Goal: Information Seeking & Learning: Learn about a topic

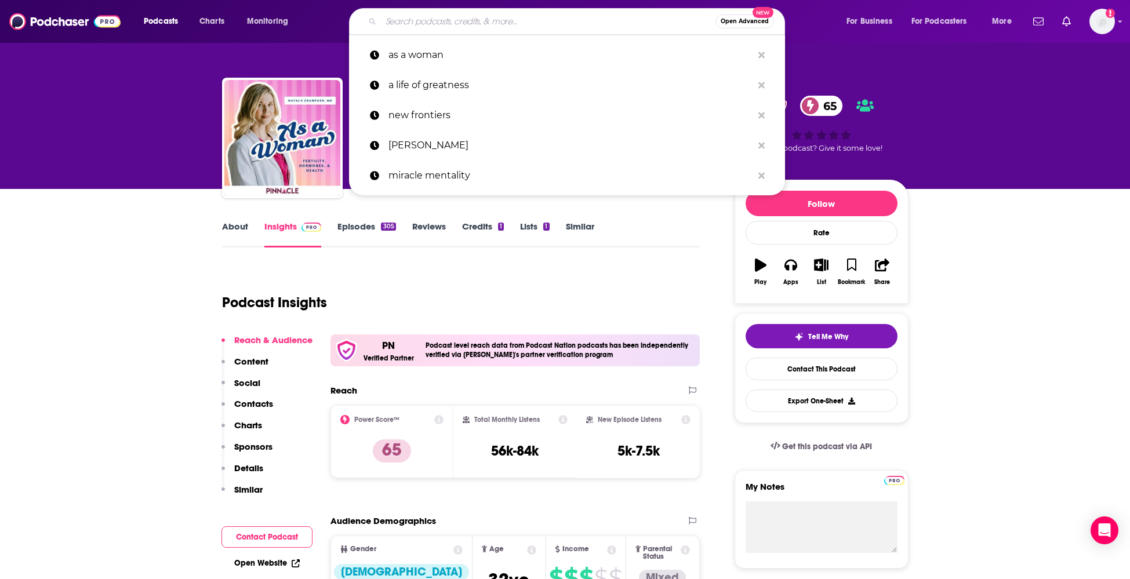
click at [485, 24] on input "Search podcasts, credits, & more..." at bounding box center [548, 21] width 335 height 19
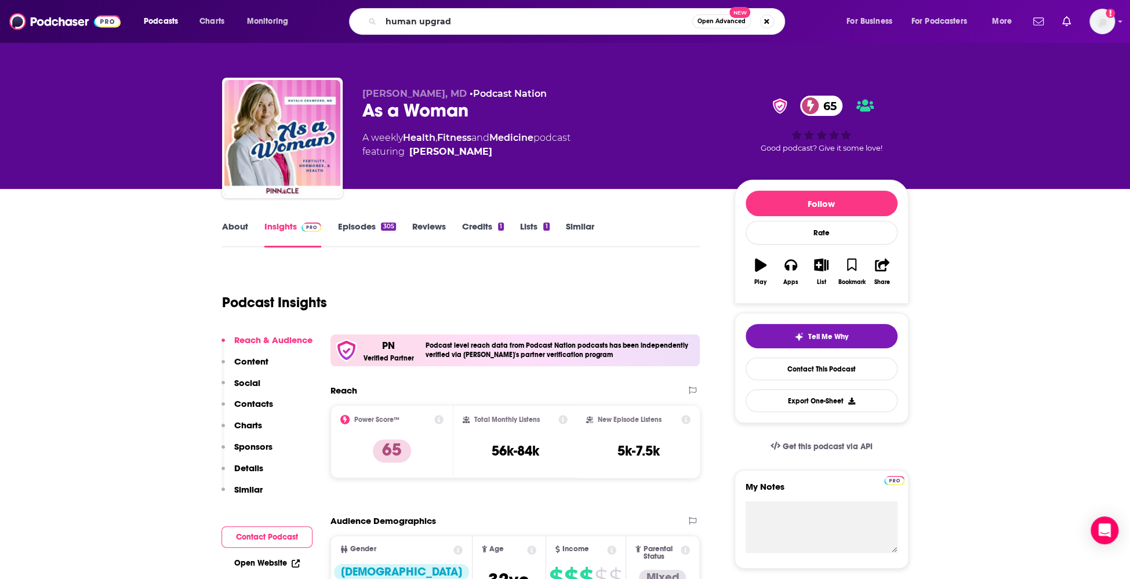
type input "human upgrade"
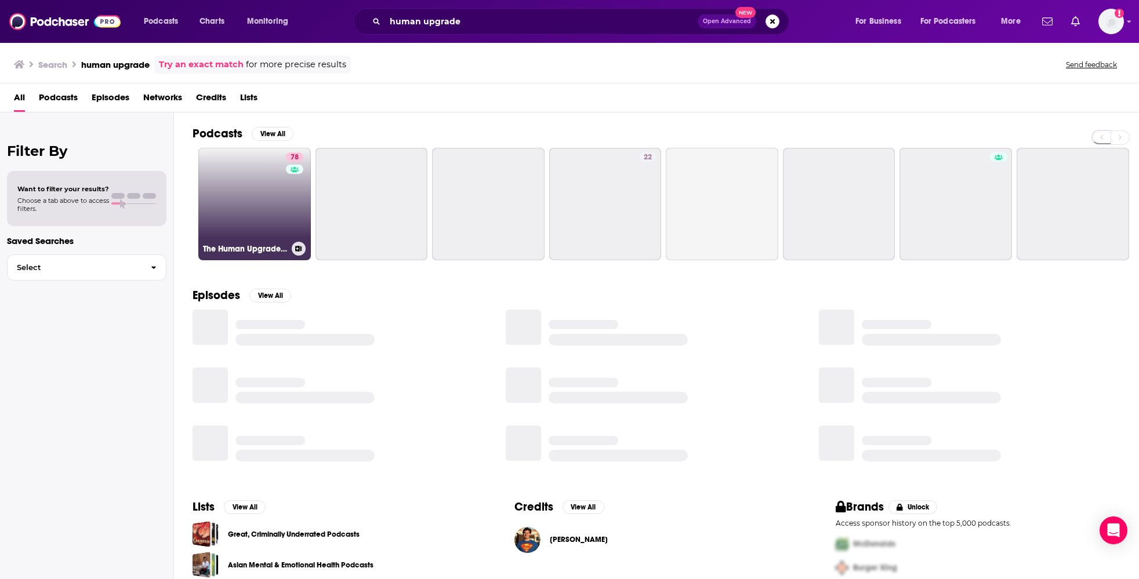
click at [246, 187] on link "78 The Human Upgrade: Biohacking for Longevity & Performance" at bounding box center [254, 204] width 112 height 112
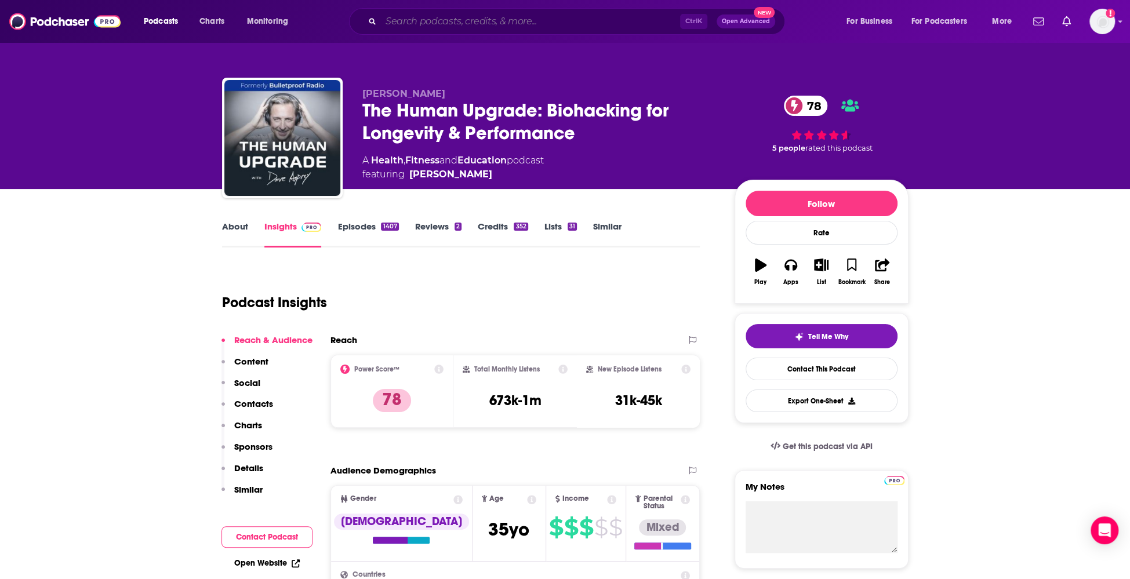
click at [416, 21] on input "Search podcasts, credits, & more..." at bounding box center [530, 21] width 299 height 19
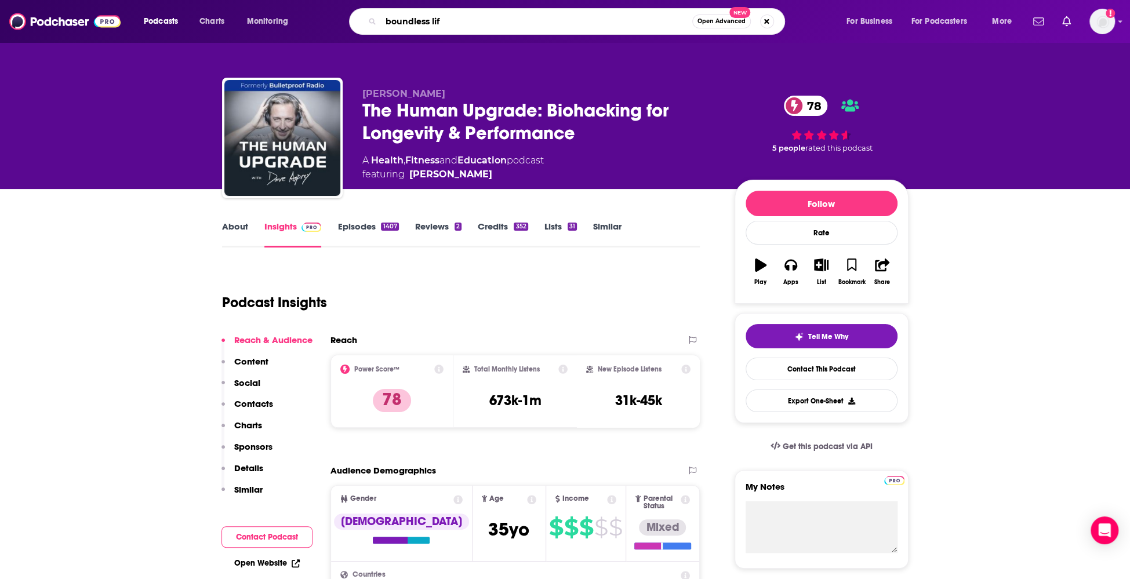
type input "boundless life"
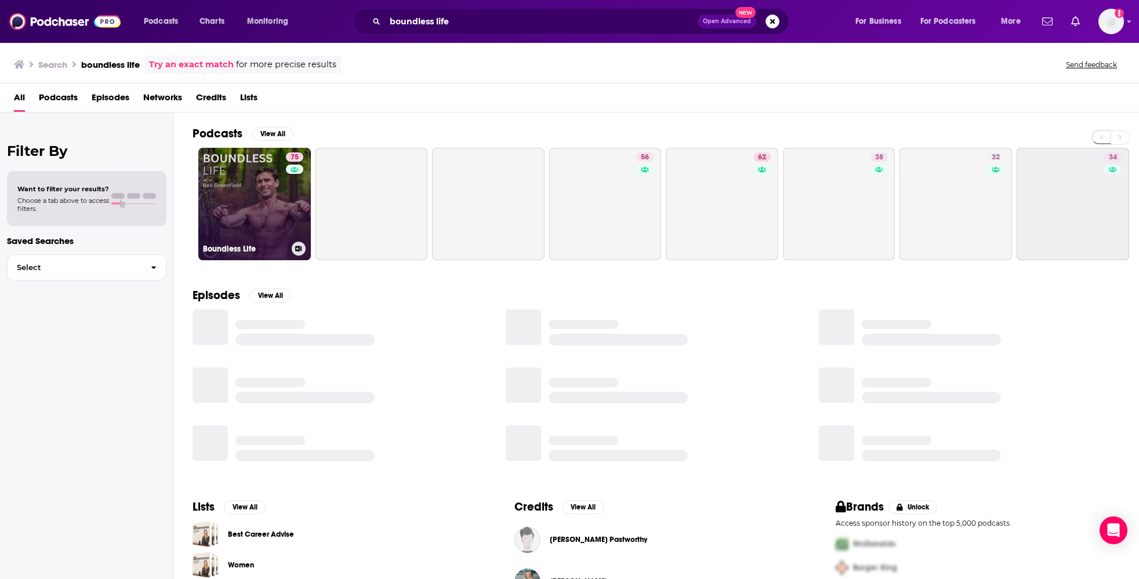
click at [242, 173] on link "75 Boundless Life" at bounding box center [254, 204] width 112 height 112
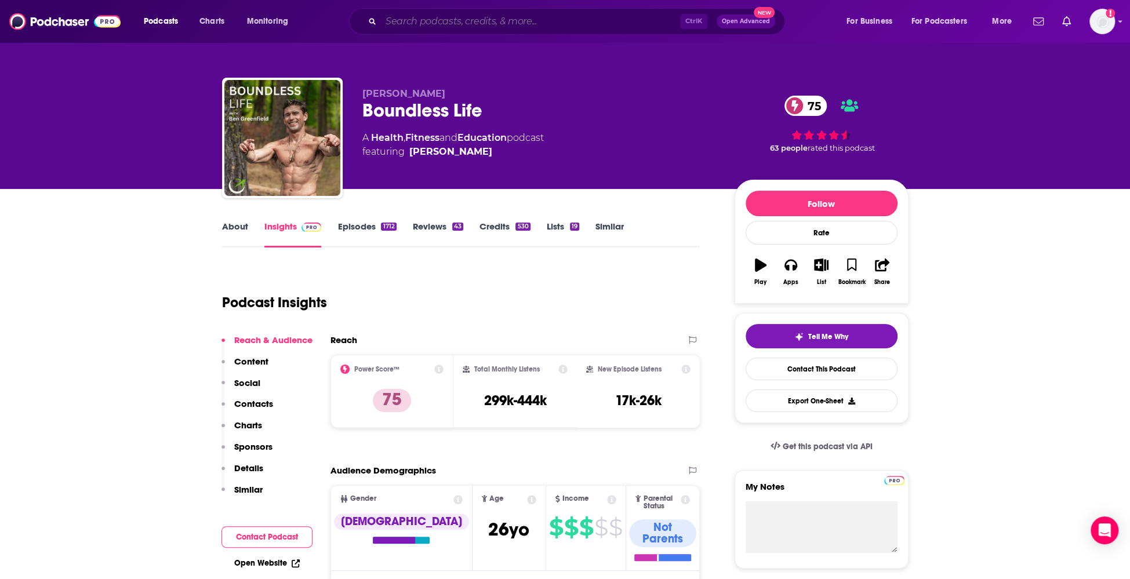
click at [531, 23] on input "Search podcasts, credits, & more..." at bounding box center [530, 21] width 299 height 19
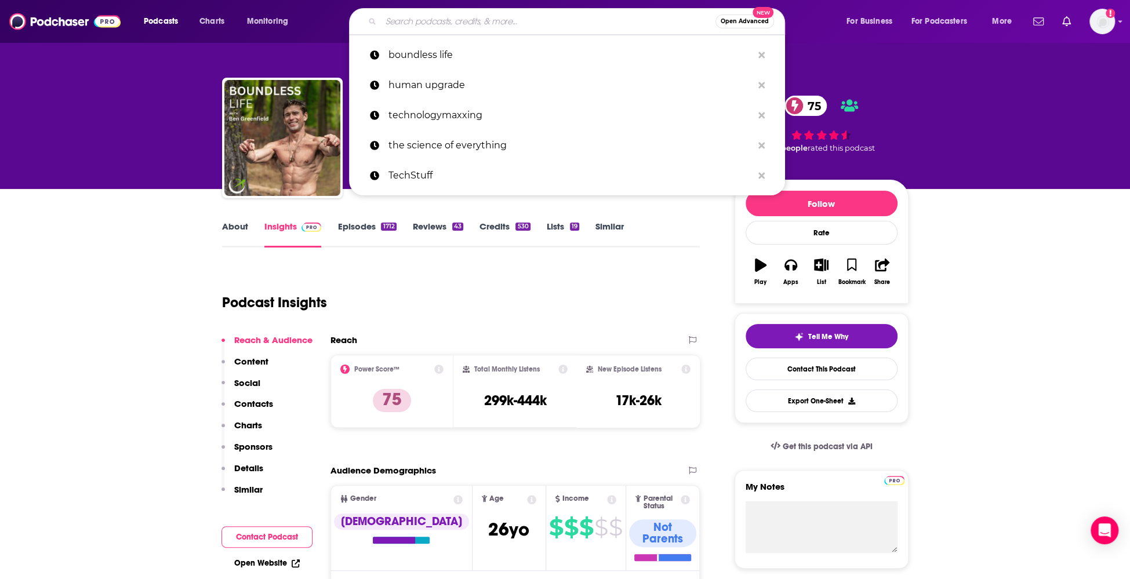
click at [541, 22] on input "Search podcasts, credits, & more..." at bounding box center [548, 21] width 335 height 19
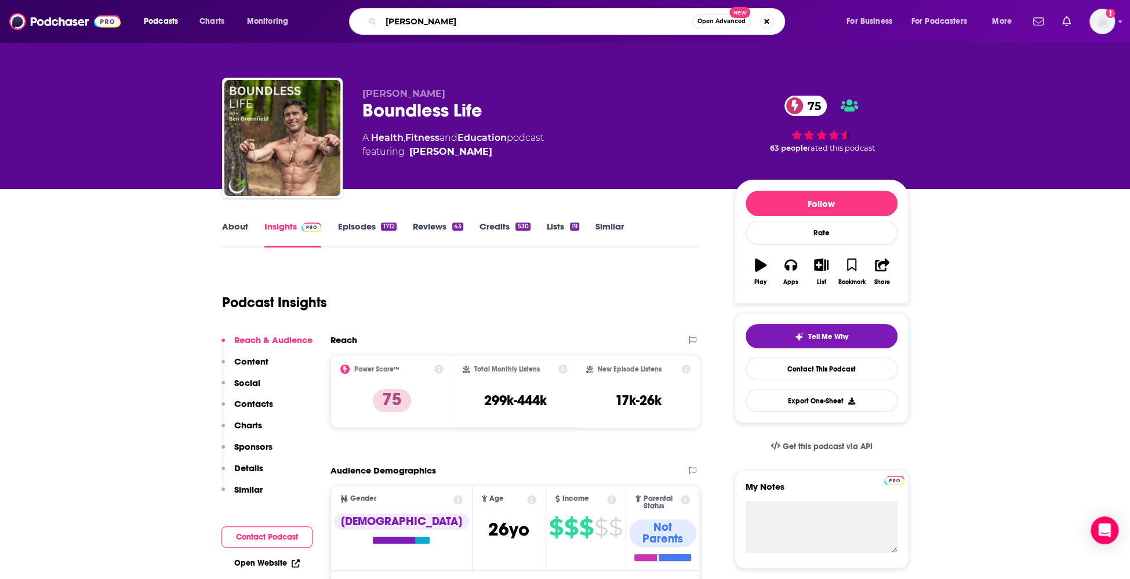
type input "[PERSON_NAME]"
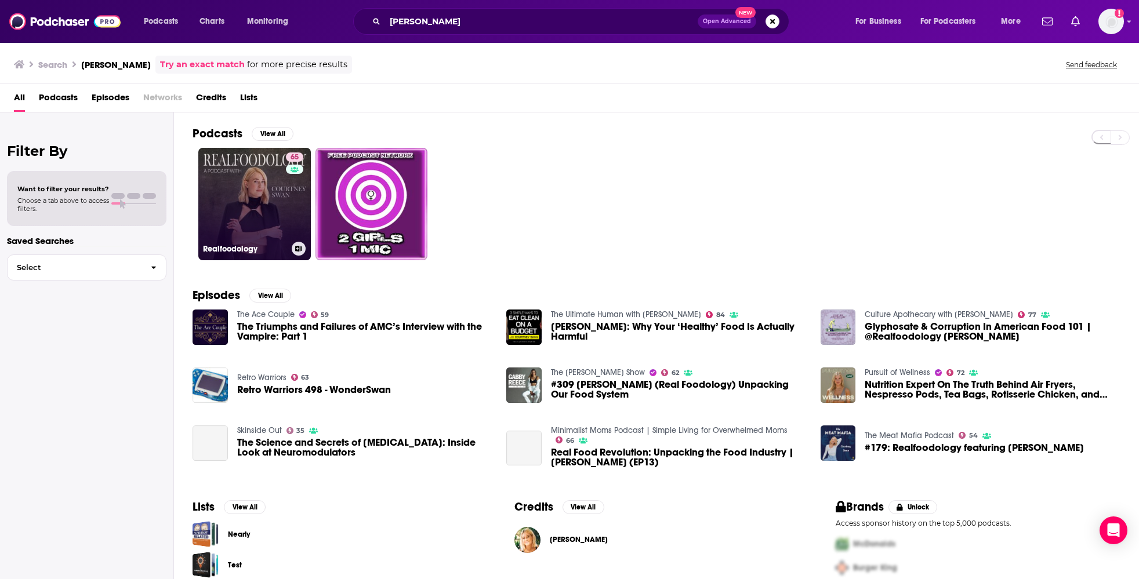
click at [248, 184] on link "65 Realfoodology" at bounding box center [254, 204] width 112 height 112
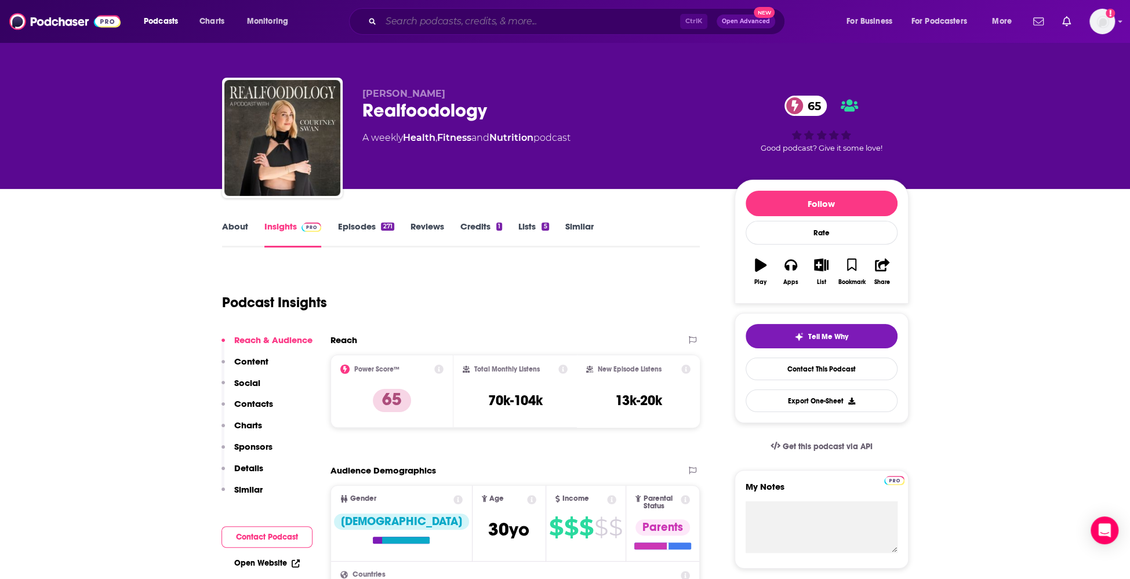
click at [493, 24] on input "Search podcasts, credits, & more..." at bounding box center [530, 21] width 299 height 19
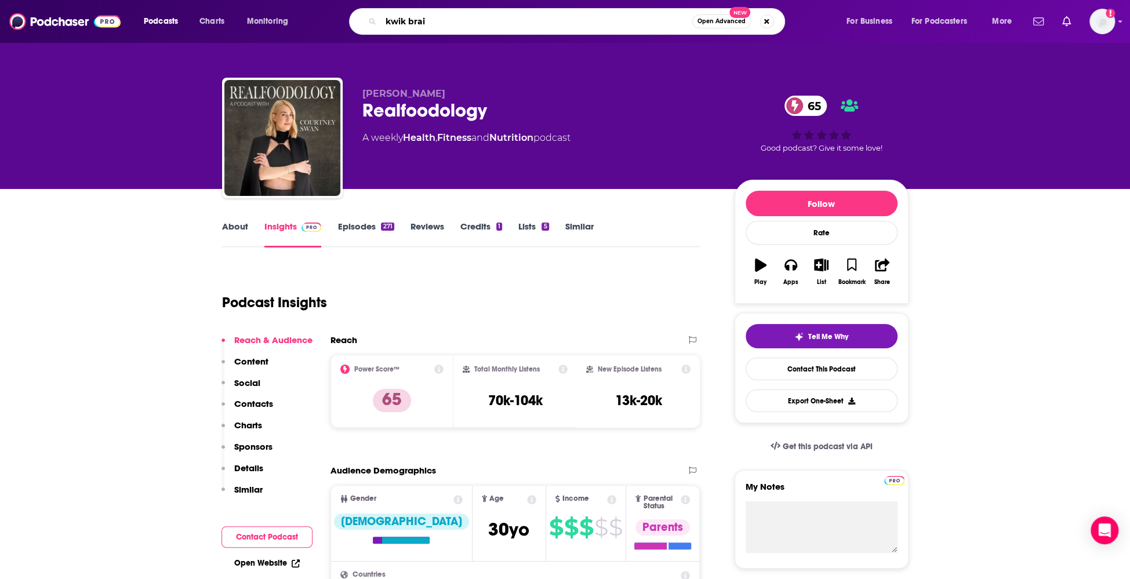
type input "kwik brain"
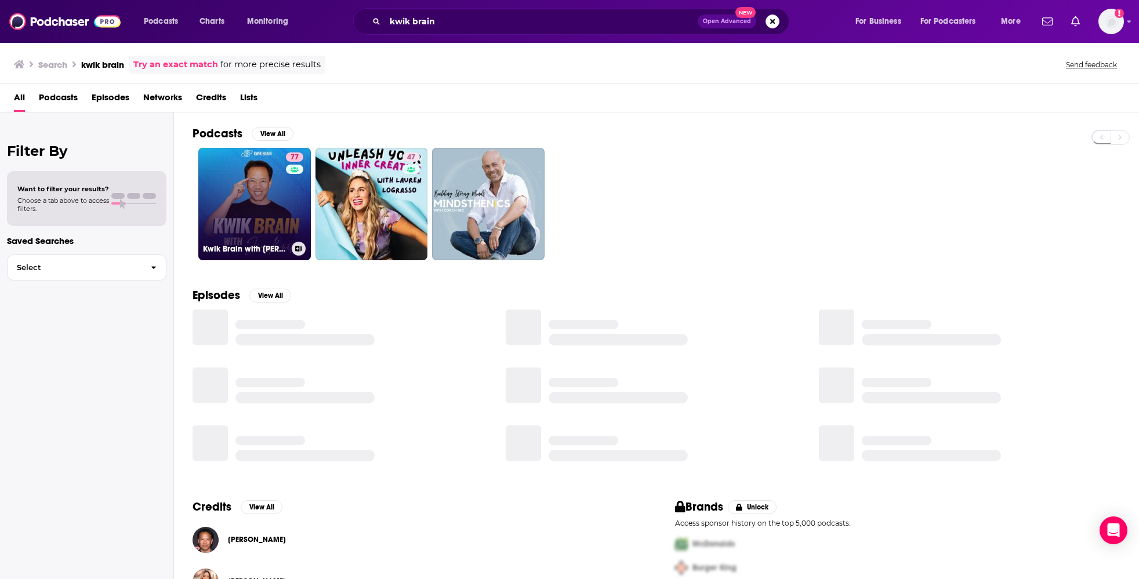
click at [271, 206] on link "77 Kwik Brain with [PERSON_NAME]" at bounding box center [254, 204] width 112 height 112
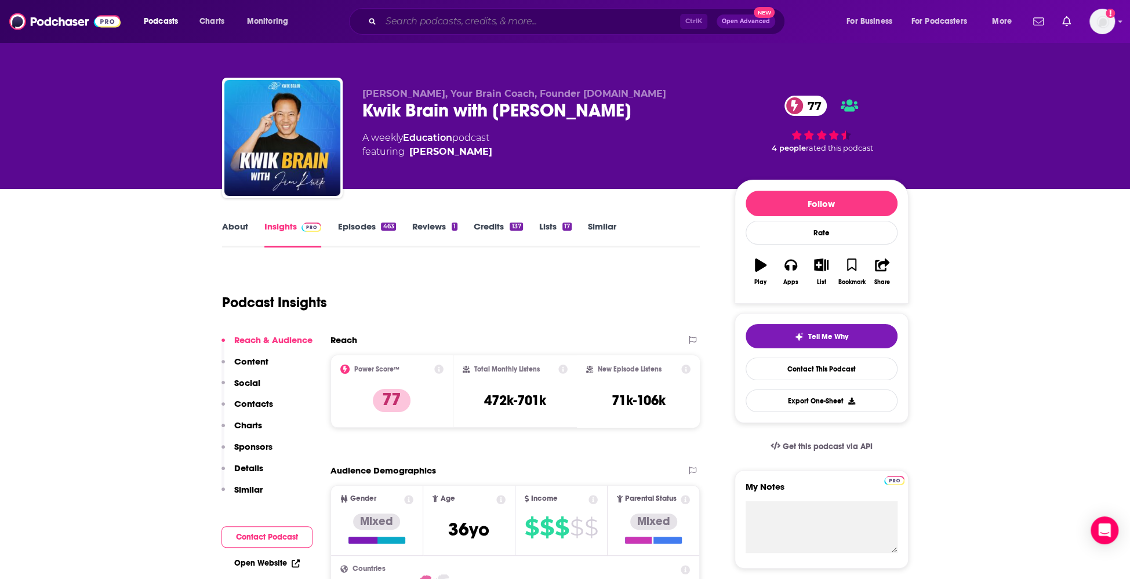
click at [608, 23] on input "Search podcasts, credits, & more..." at bounding box center [530, 21] width 299 height 19
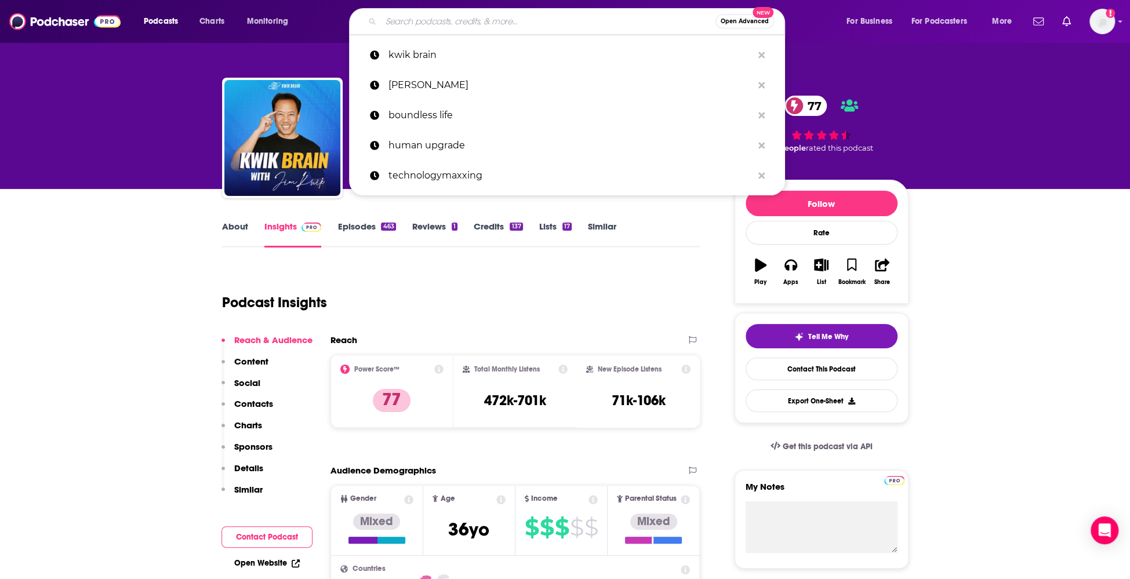
click at [608, 23] on input "Search podcasts, credits, & more..." at bounding box center [548, 21] width 335 height 19
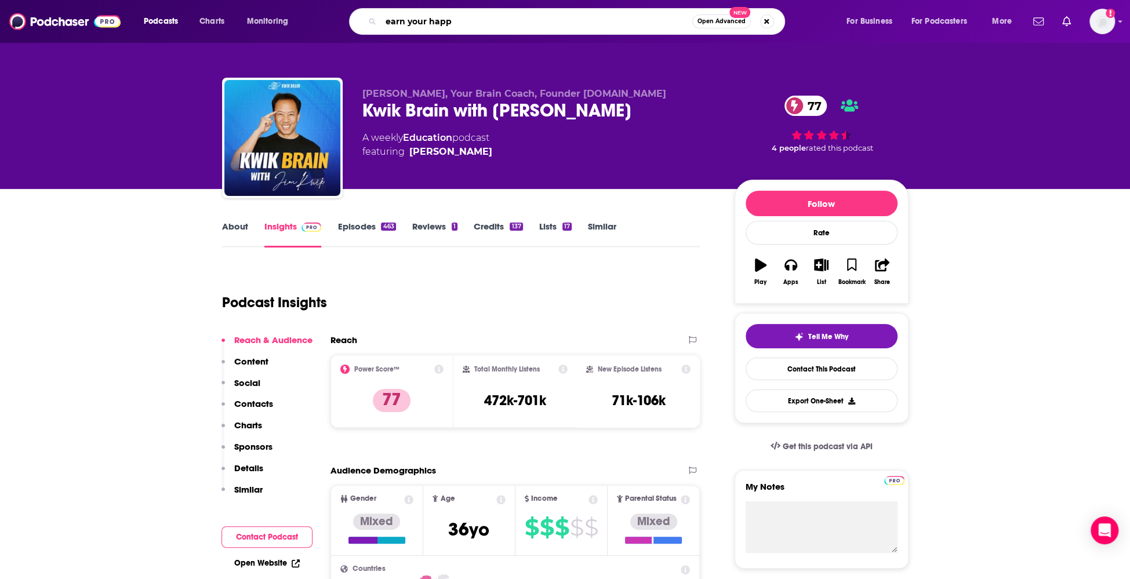
type input "earn your happy"
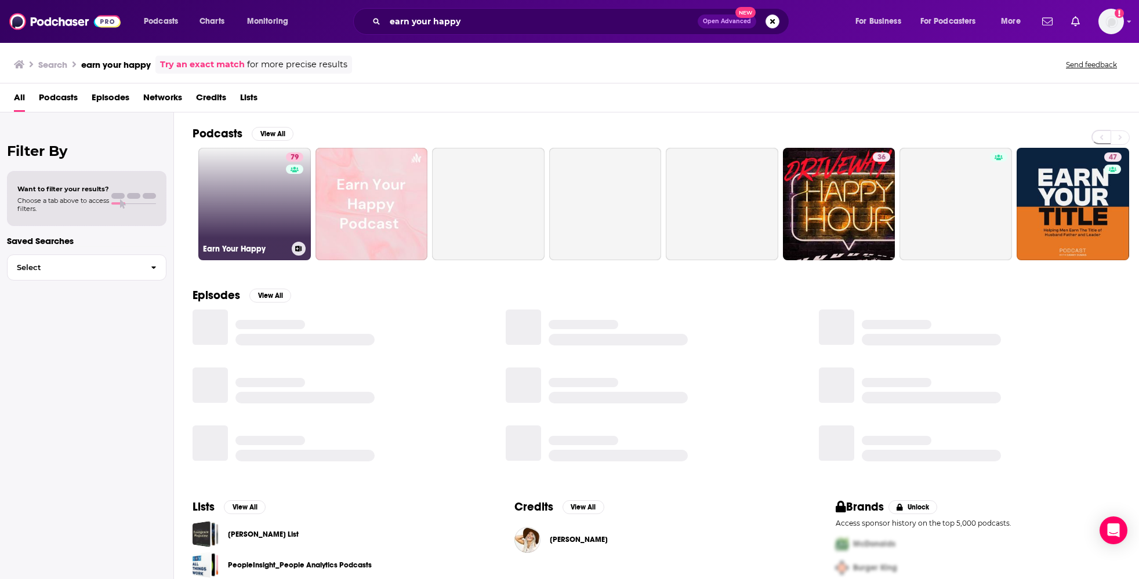
click at [257, 180] on link "79 Earn Your Happy" at bounding box center [254, 204] width 112 height 112
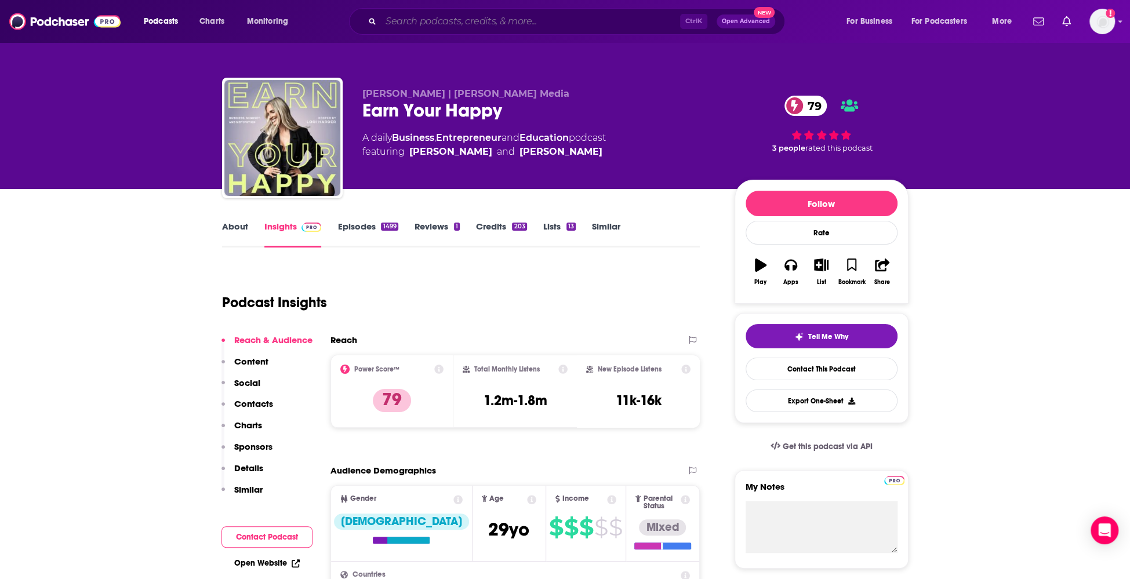
click at [536, 19] on input "Search podcasts, credits, & more..." at bounding box center [530, 21] width 299 height 19
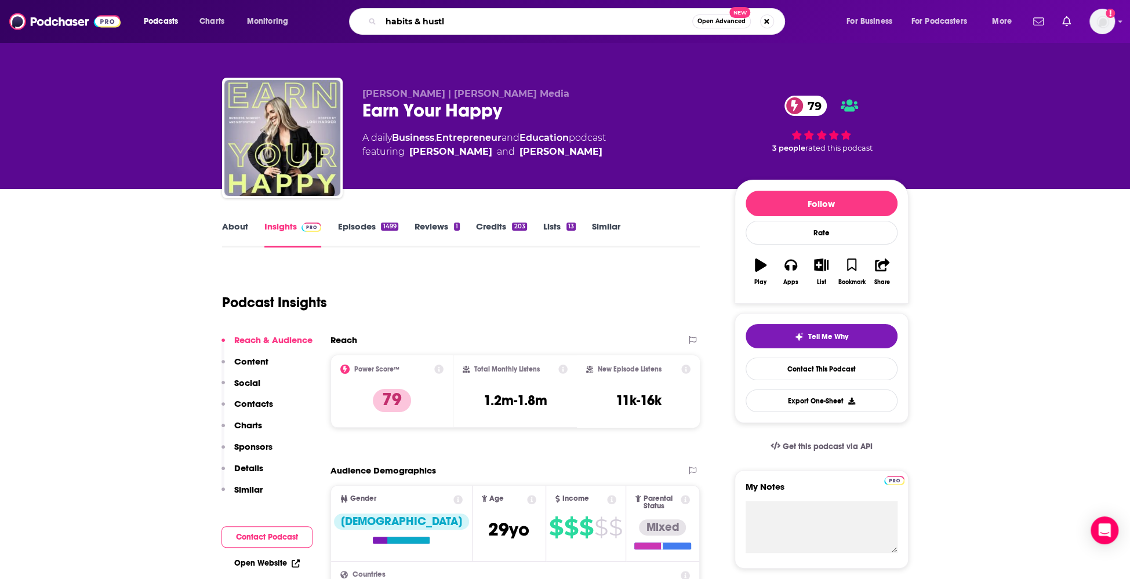
type input "habits & hustle"
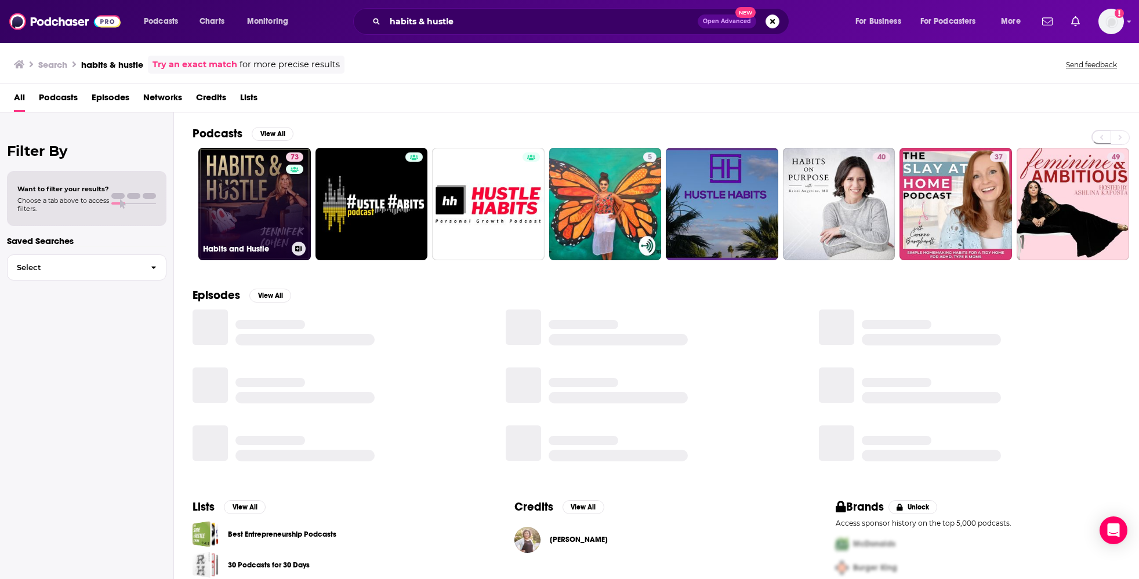
click at [253, 192] on link "73 Habits and Hustle" at bounding box center [254, 204] width 112 height 112
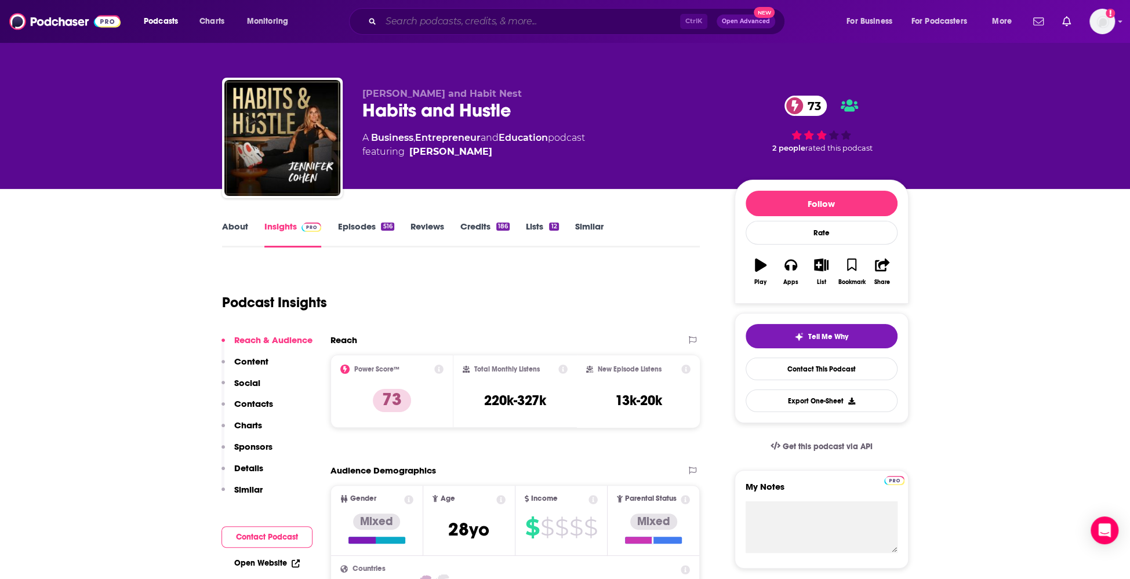
click at [509, 26] on input "Search podcasts, credits, & more..." at bounding box center [530, 21] width 299 height 19
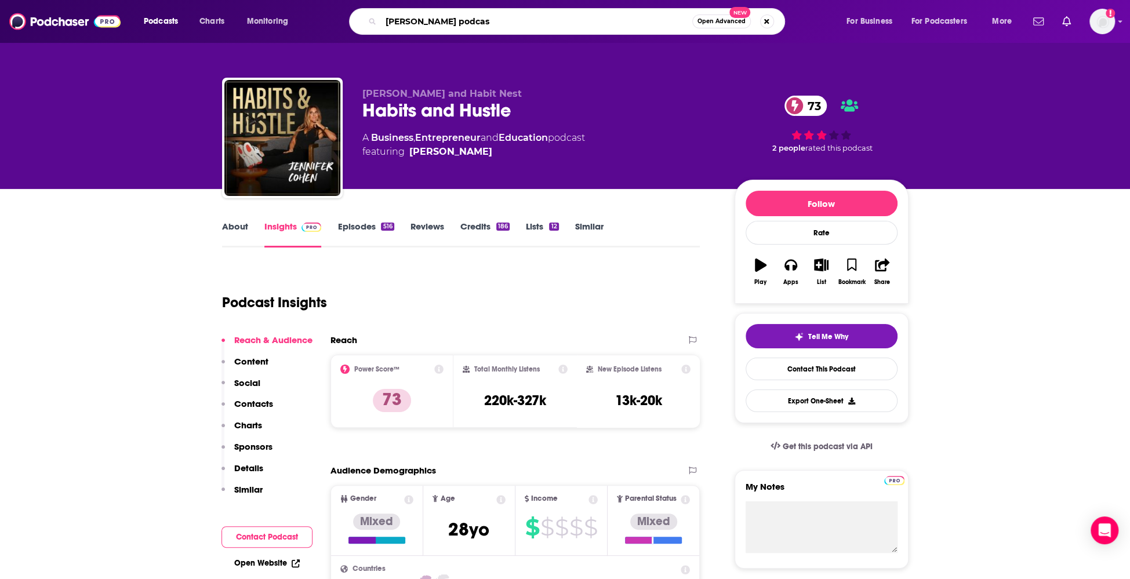
type input "[PERSON_NAME] podcast"
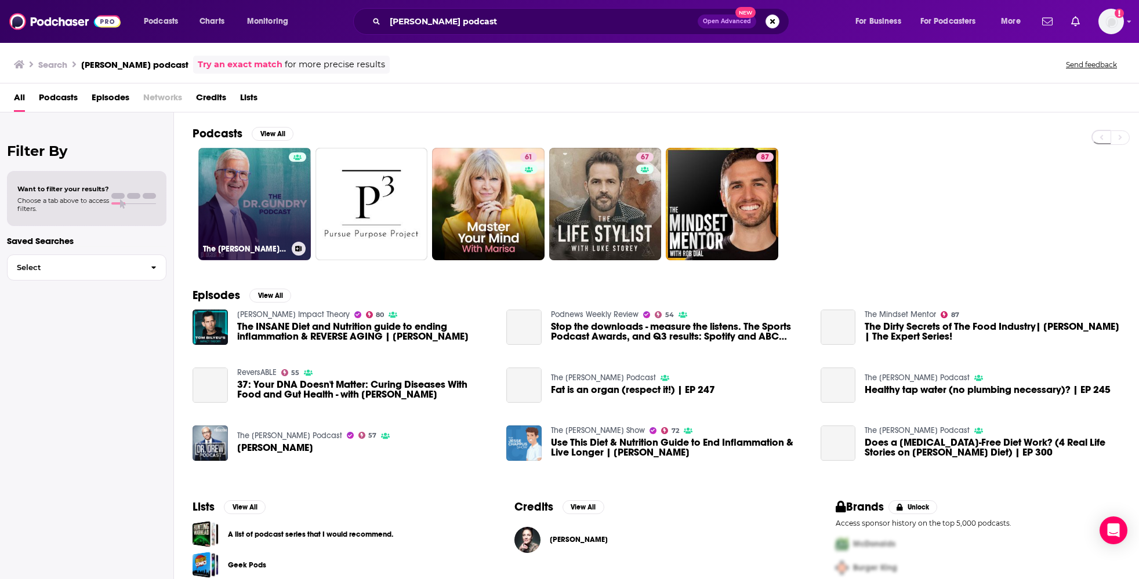
click at [254, 165] on link "The [PERSON_NAME] Podcast" at bounding box center [254, 204] width 112 height 112
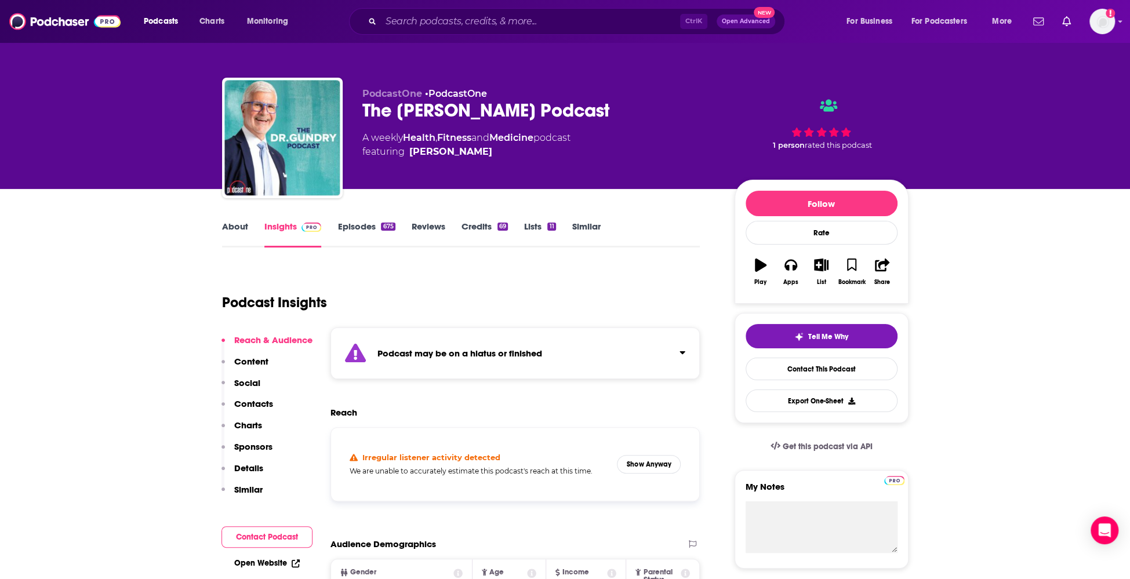
click at [279, 235] on link "Insights" at bounding box center [292, 234] width 57 height 27
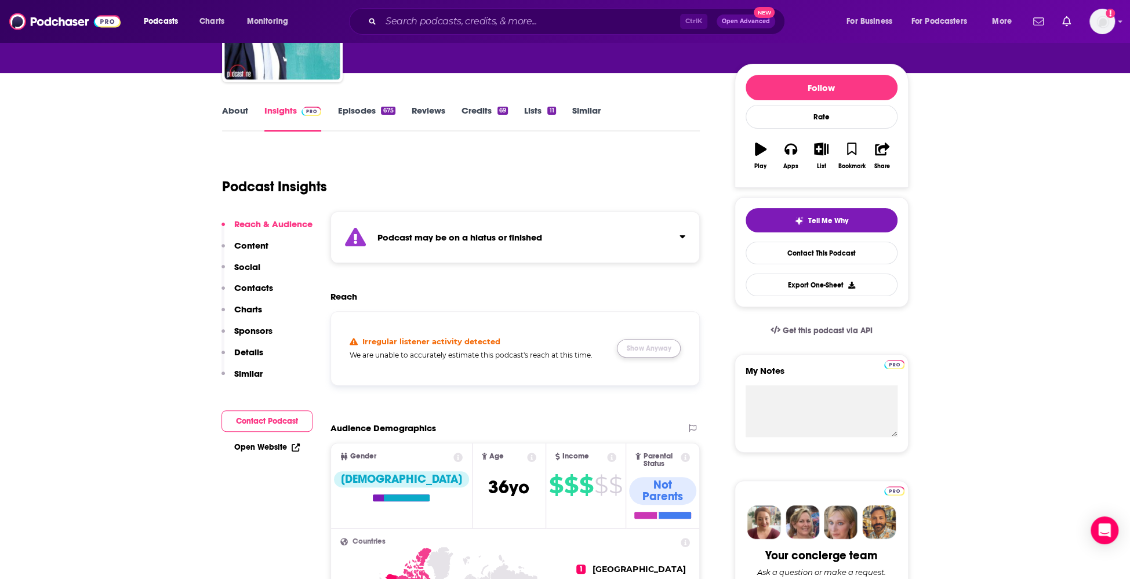
click at [643, 352] on button "Show Anyway" at bounding box center [649, 348] width 64 height 19
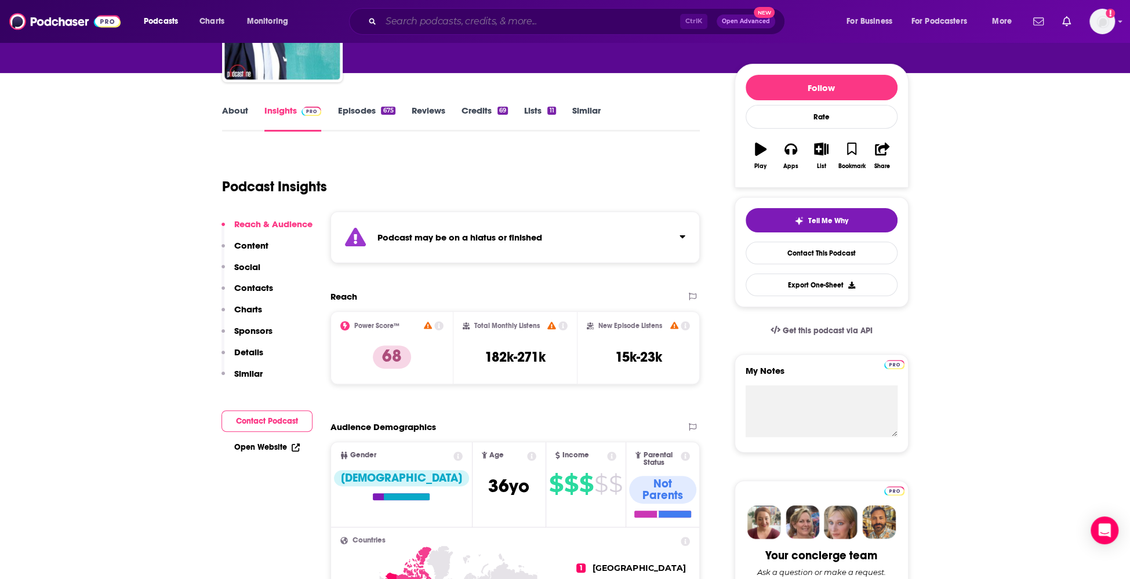
click at [432, 16] on input "Search podcasts, credits, & more..." at bounding box center [530, 21] width 299 height 19
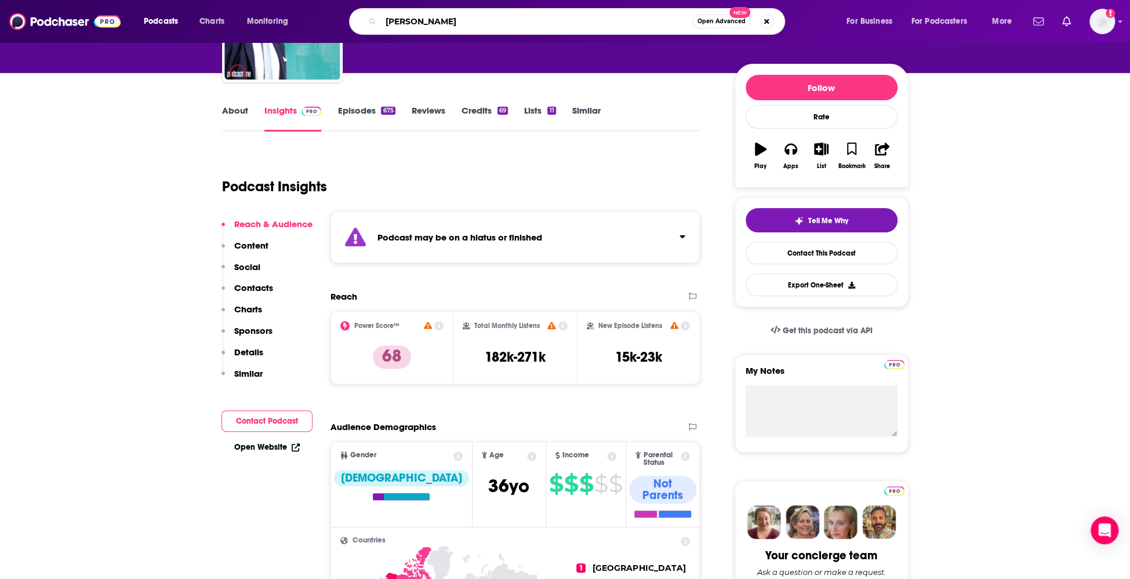
type input "[PERSON_NAME]"
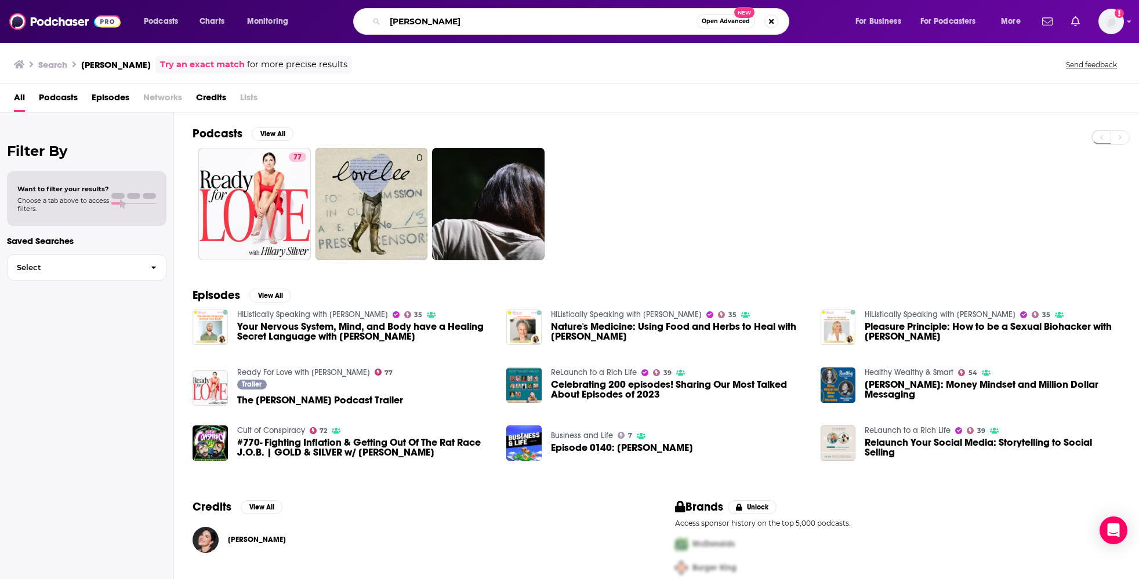
click at [460, 21] on input "[PERSON_NAME]" at bounding box center [540, 21] width 311 height 19
type input "[PERSON_NAME] podcast"
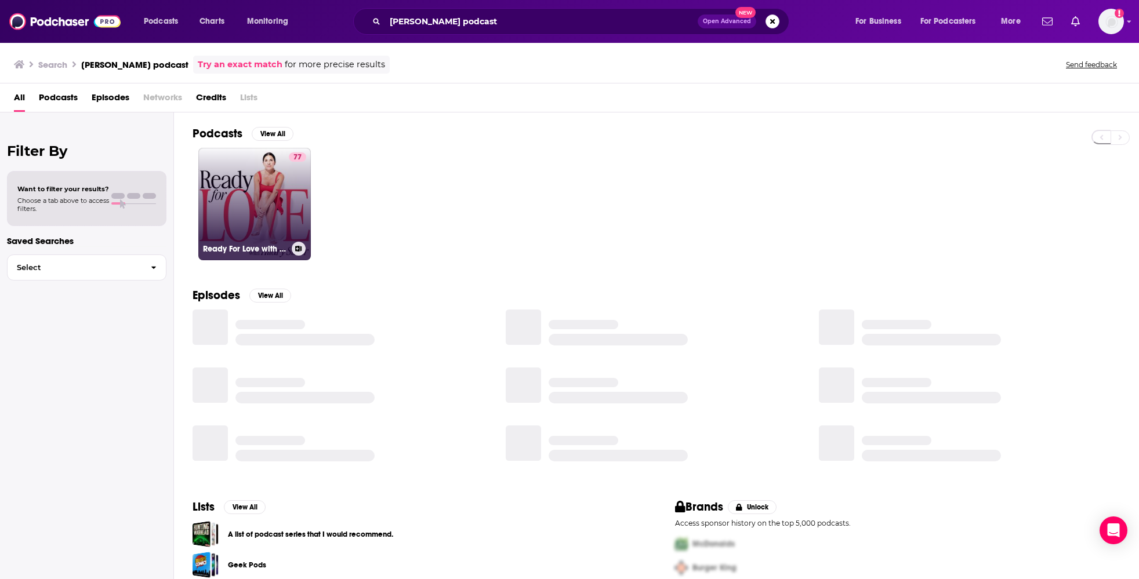
click at [254, 192] on link "77 Ready For Love with [PERSON_NAME]" at bounding box center [254, 204] width 112 height 112
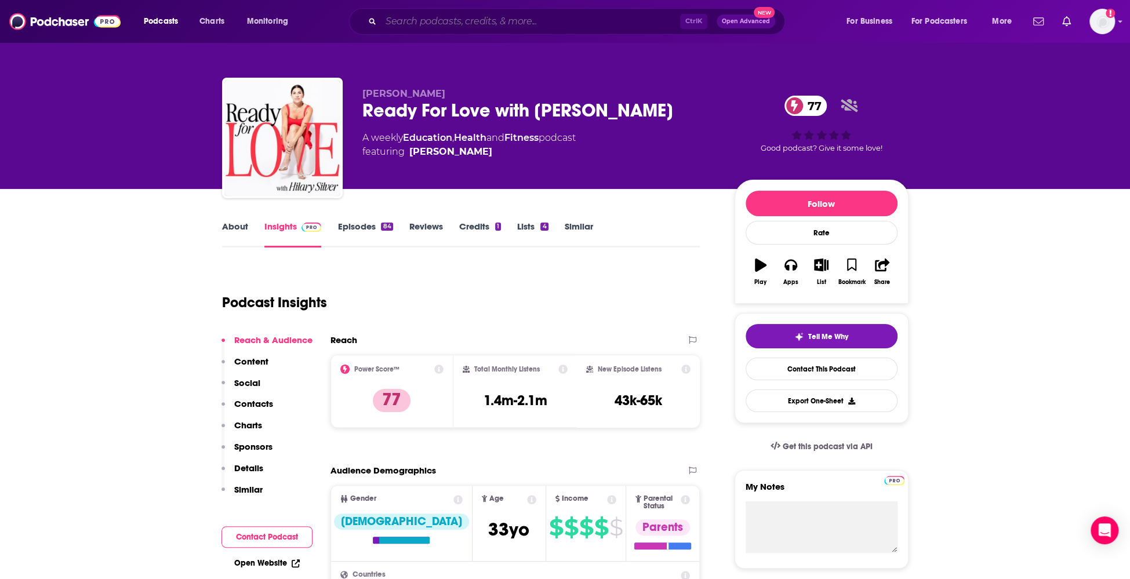
click at [591, 17] on input "Search podcasts, credits, & more..." at bounding box center [530, 21] width 299 height 19
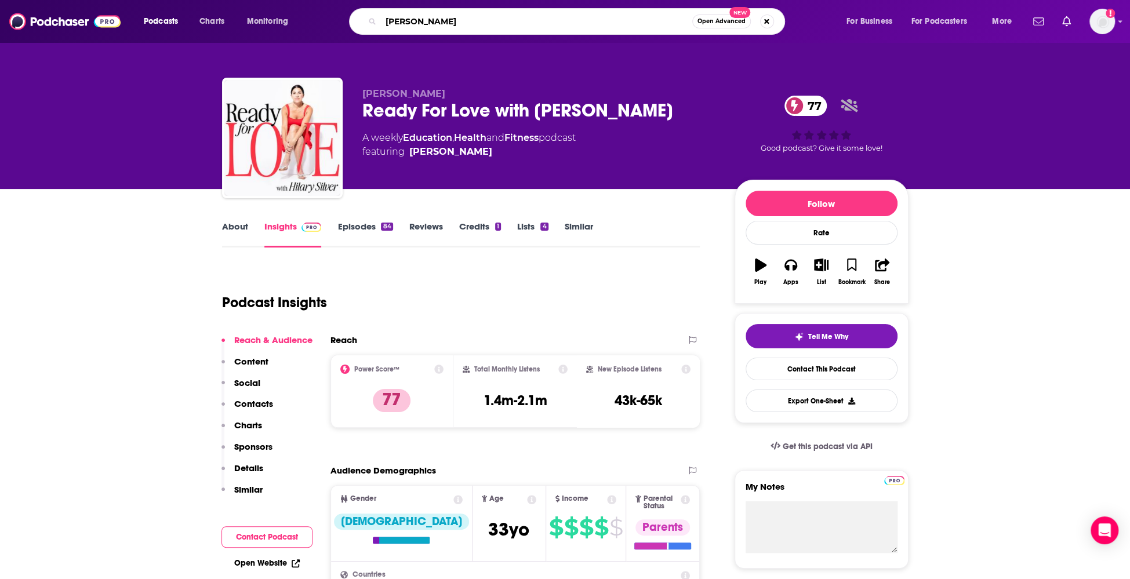
type input "[PERSON_NAME]"
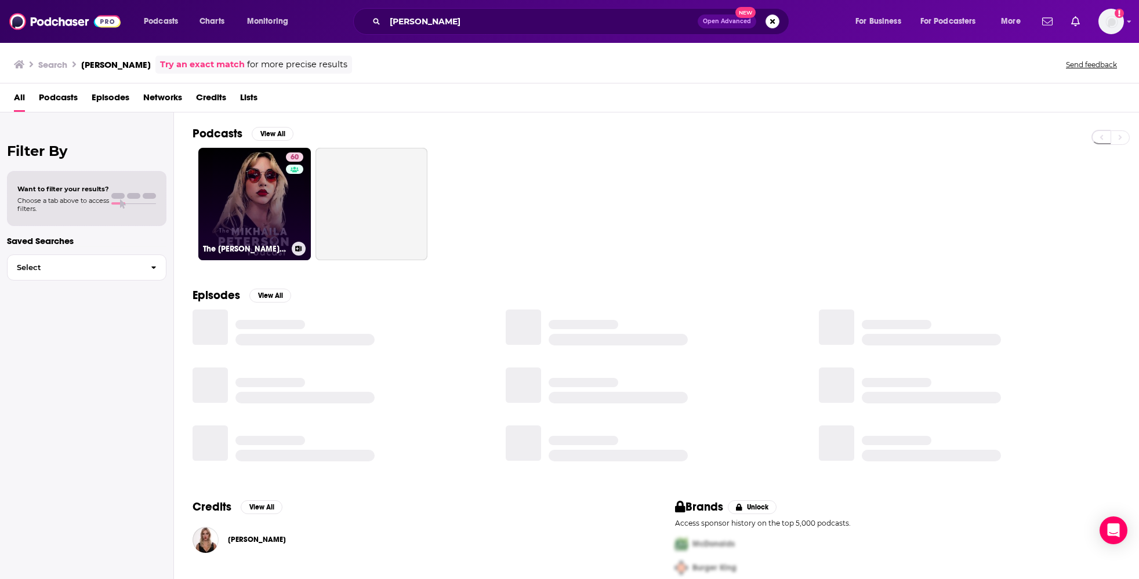
click at [243, 176] on link "60 The [PERSON_NAME] Podcast" at bounding box center [254, 204] width 112 height 112
